Goal: Task Accomplishment & Management: Manage account settings

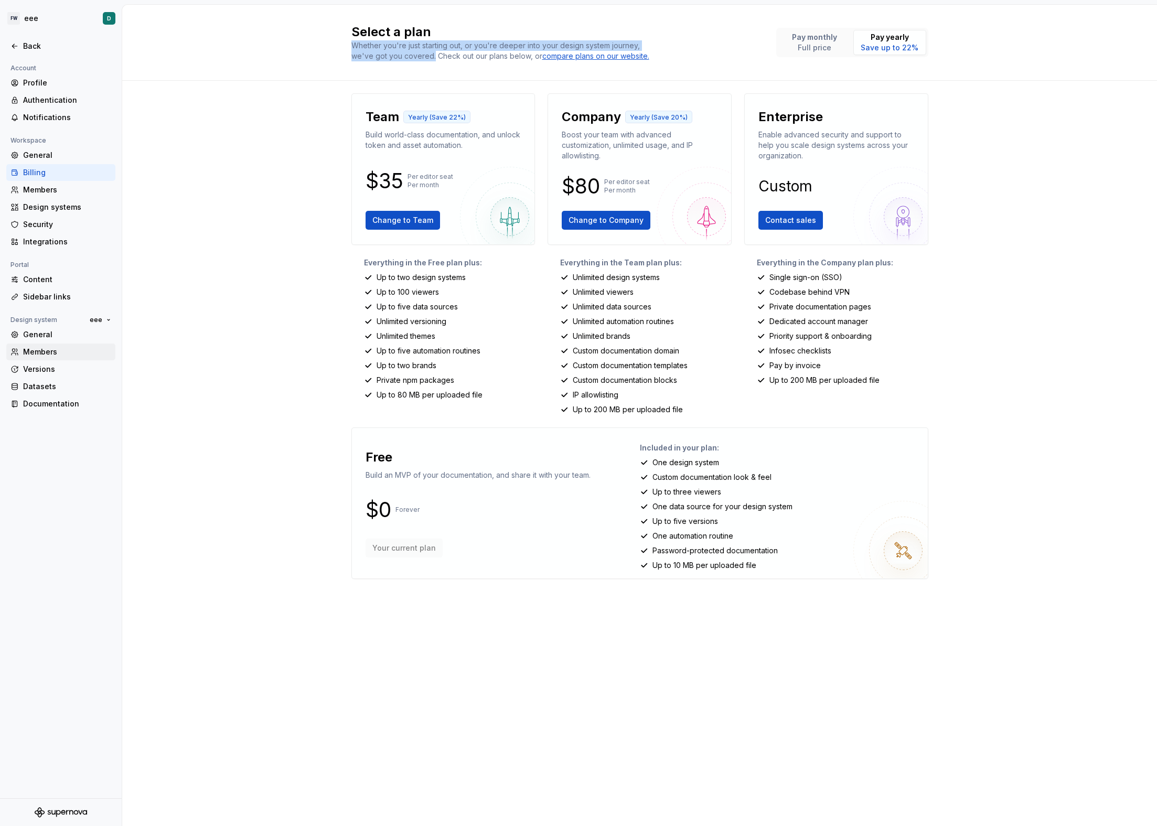
click at [48, 344] on div "Members" at bounding box center [60, 351] width 109 height 17
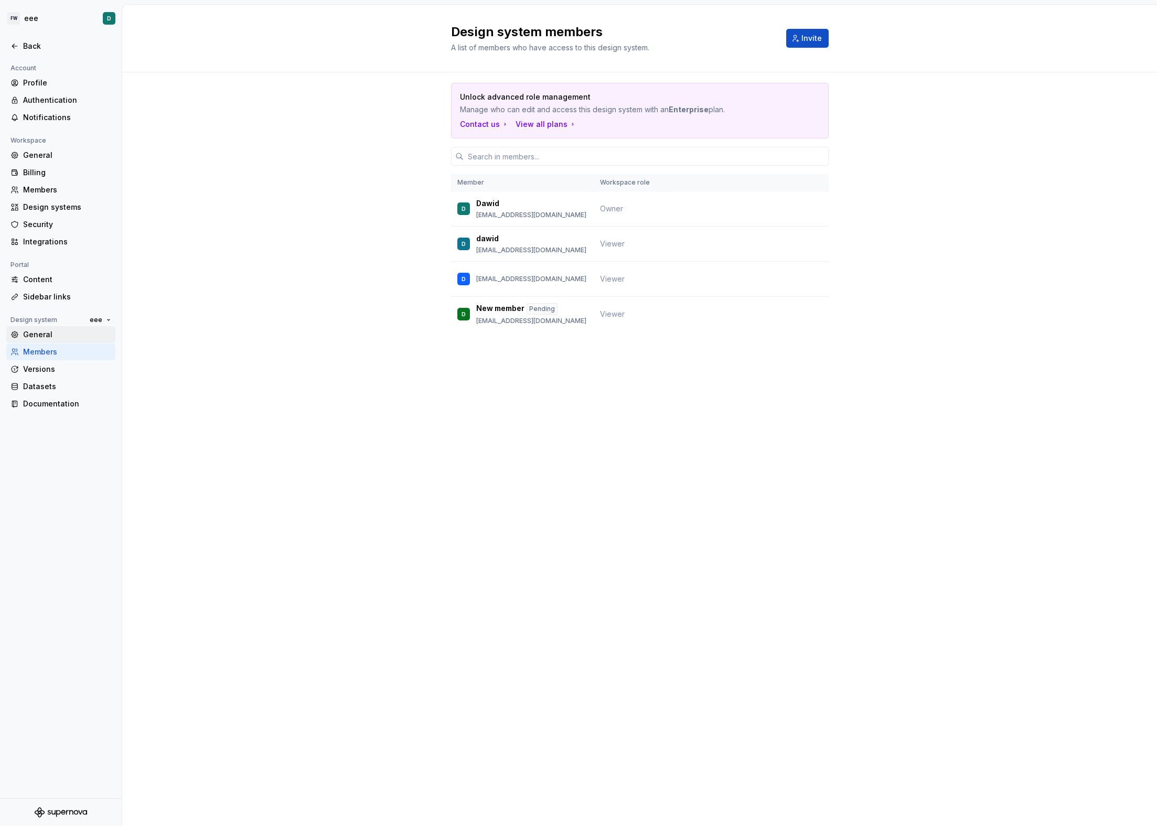
click at [53, 333] on div "General" at bounding box center [67, 334] width 88 height 10
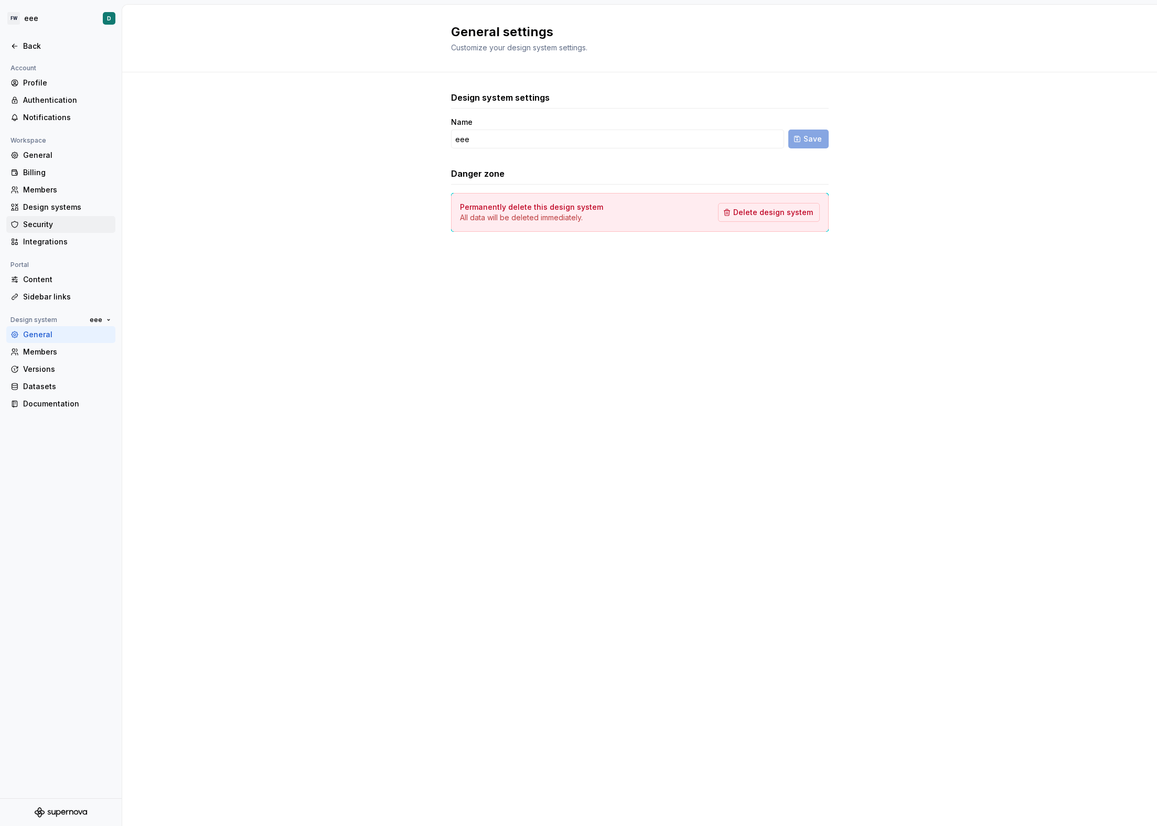
click at [58, 224] on div "Security" at bounding box center [67, 224] width 88 height 10
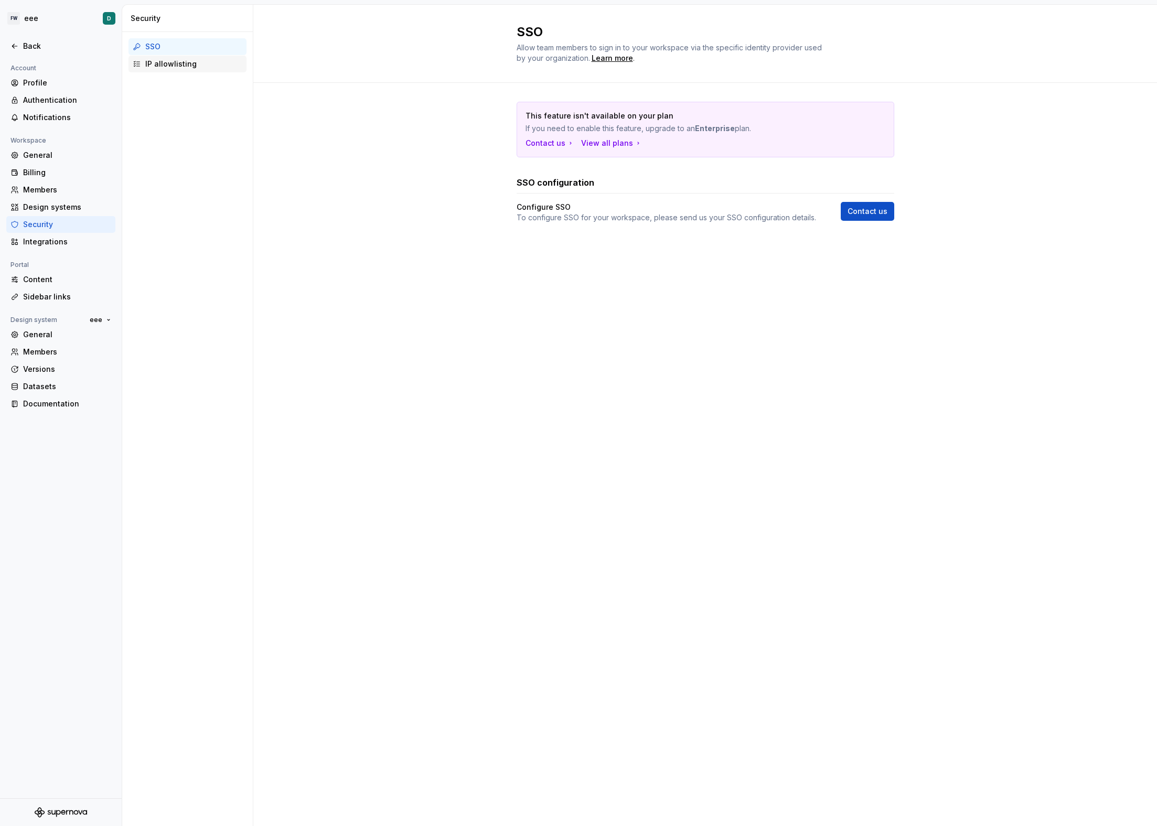
click at [174, 71] on div "IP allowlisting" at bounding box center [187, 64] width 118 height 17
